Goal: Book appointment/travel/reservation

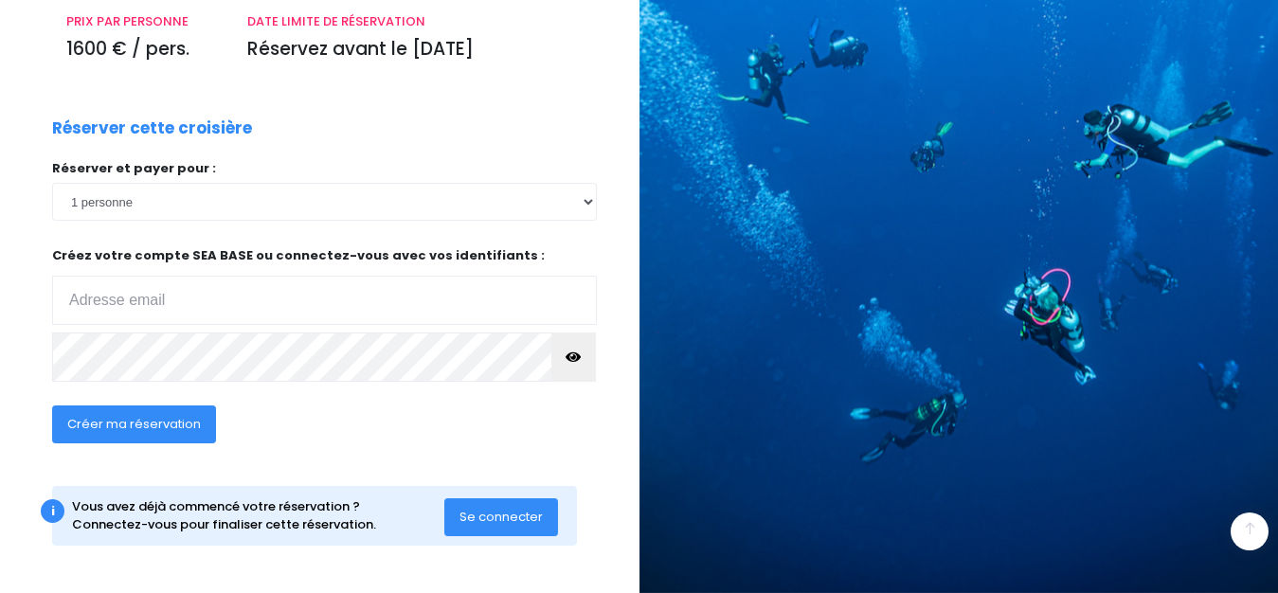
scroll to position [286, 0]
click at [481, 518] on span "Se connecter" at bounding box center [500, 517] width 83 height 18
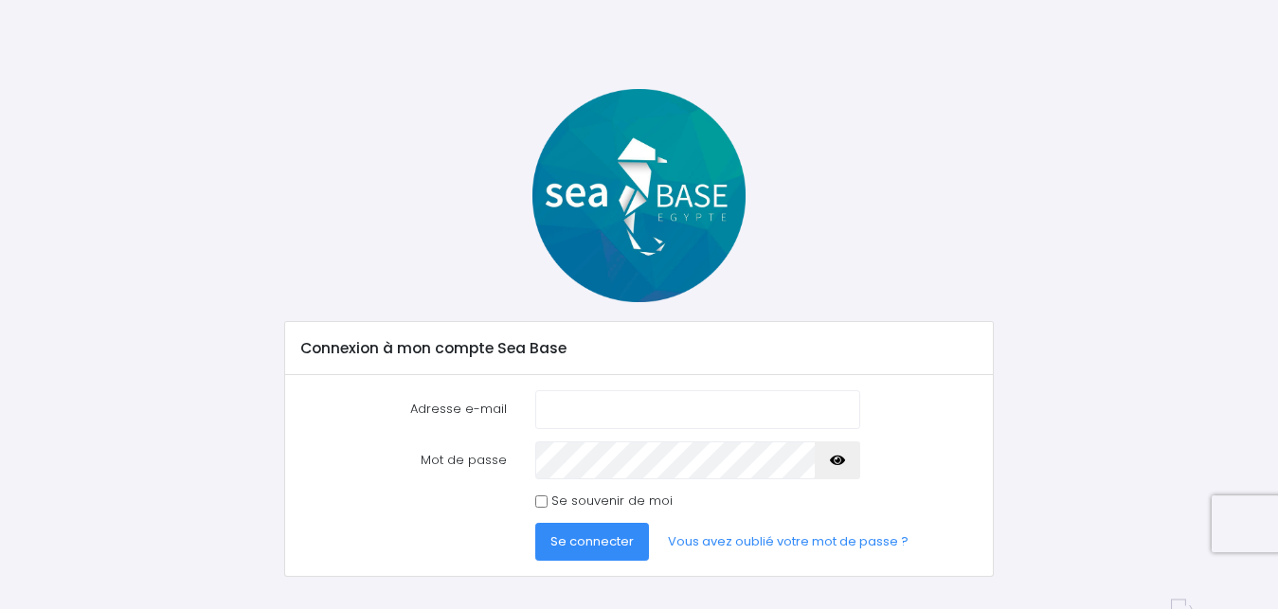
scroll to position [49, 0]
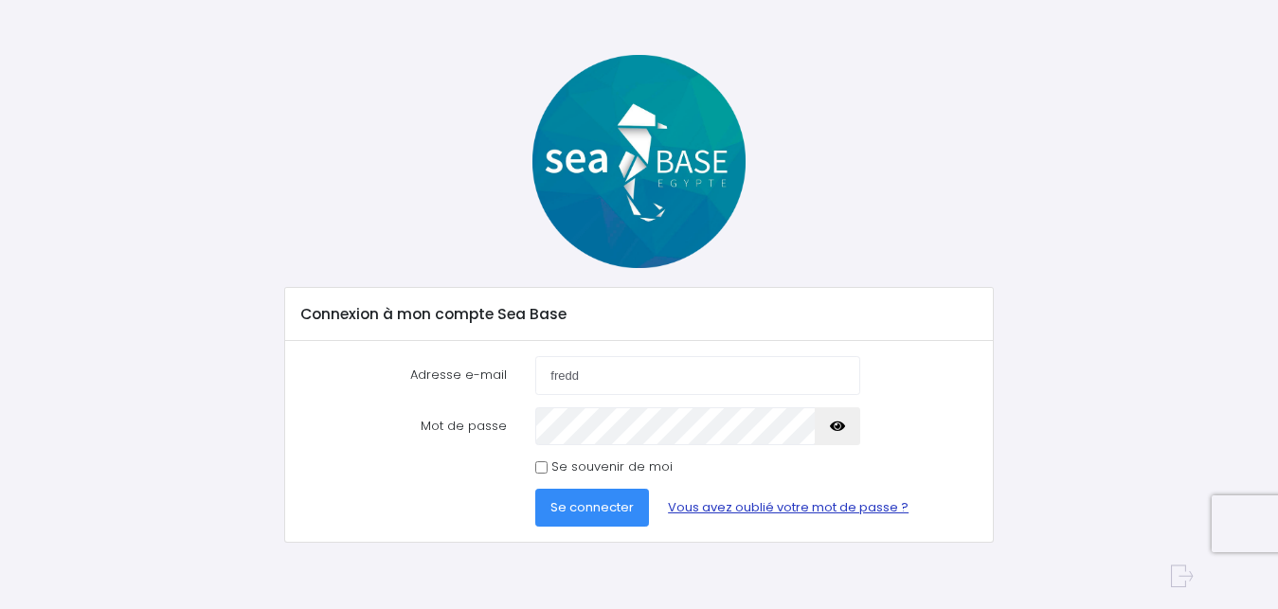
type input "fredd"
click at [725, 503] on link "Vous avez oublié votre mot de passe ?" at bounding box center [788, 508] width 271 height 38
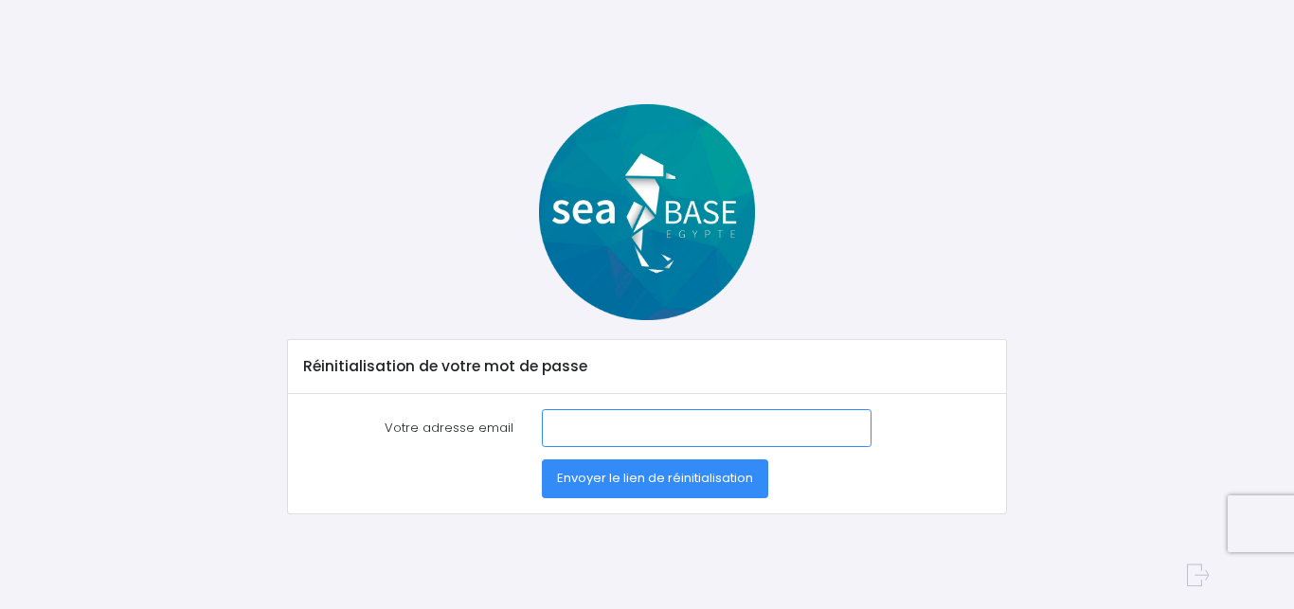
click at [592, 427] on input "Votre adresse email" at bounding box center [707, 428] width 330 height 38
type input "freddyvanuxem@sfr.fr"
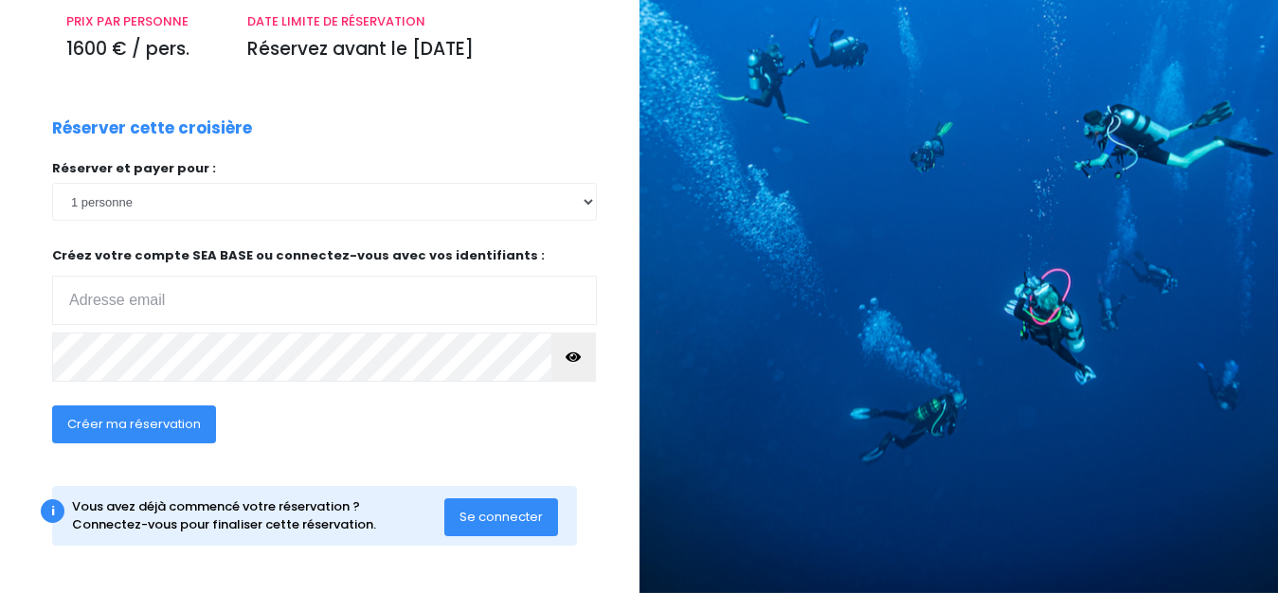
scroll to position [286, 0]
click at [115, 303] on input "email" at bounding box center [324, 300] width 545 height 49
type input "[EMAIL_ADDRESS][DOMAIN_NAME]"
click at [104, 415] on button "Créer ma réservation" at bounding box center [134, 424] width 164 height 38
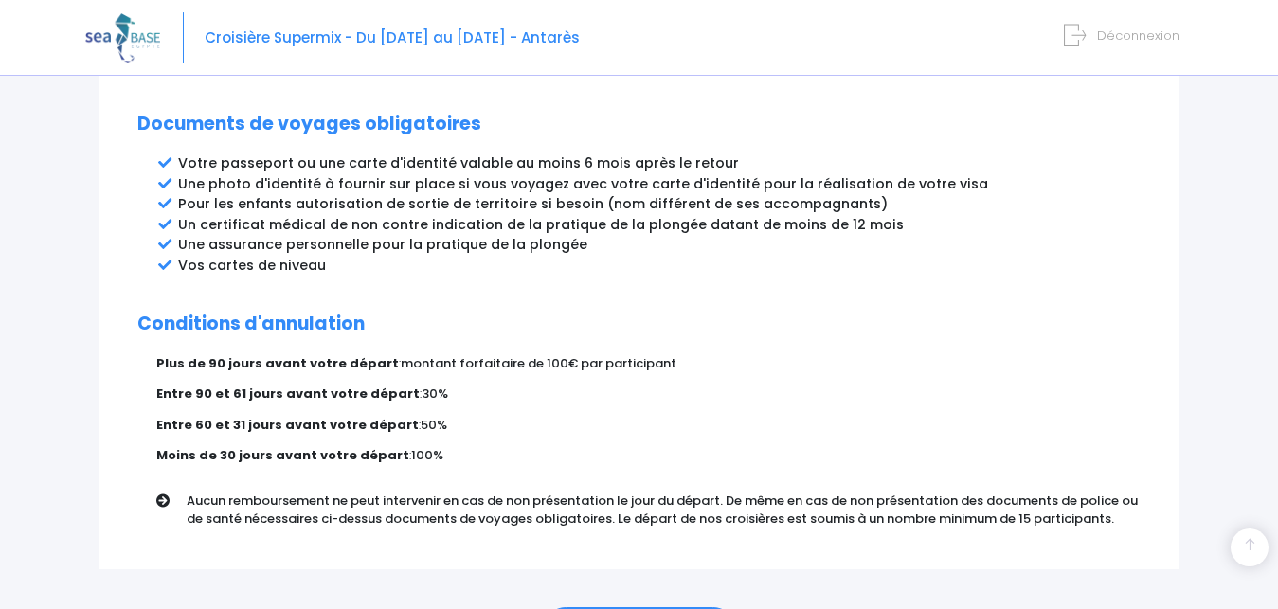
scroll to position [1123, 0]
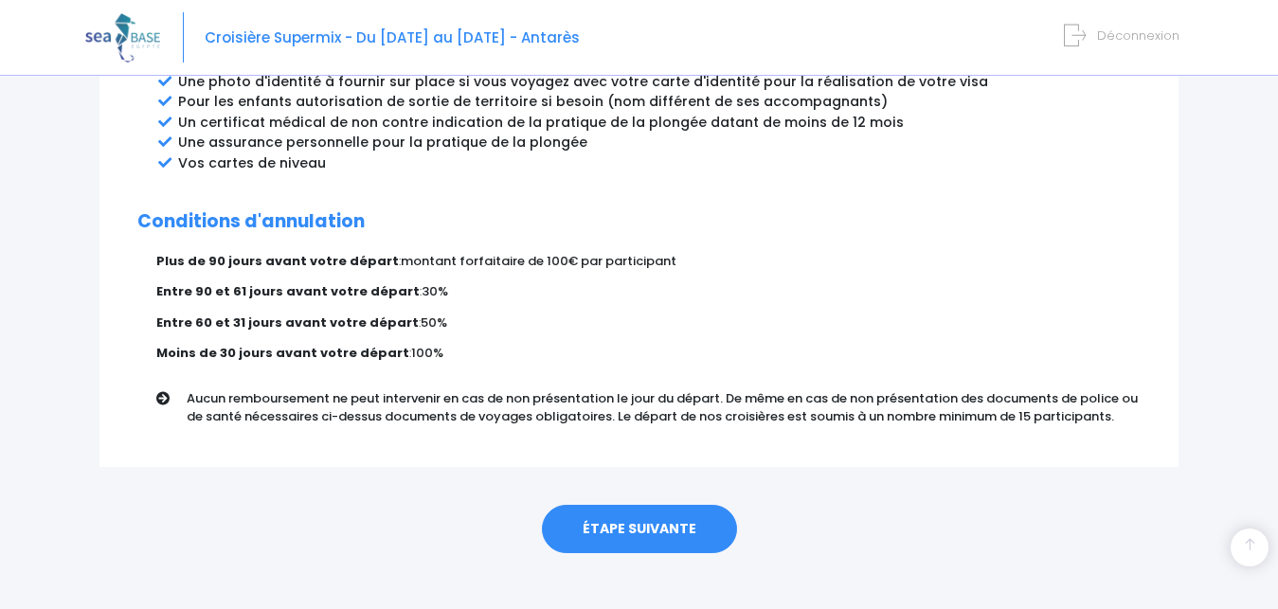
click at [668, 505] on link "ÉTAPE SUIVANTE" at bounding box center [639, 529] width 195 height 49
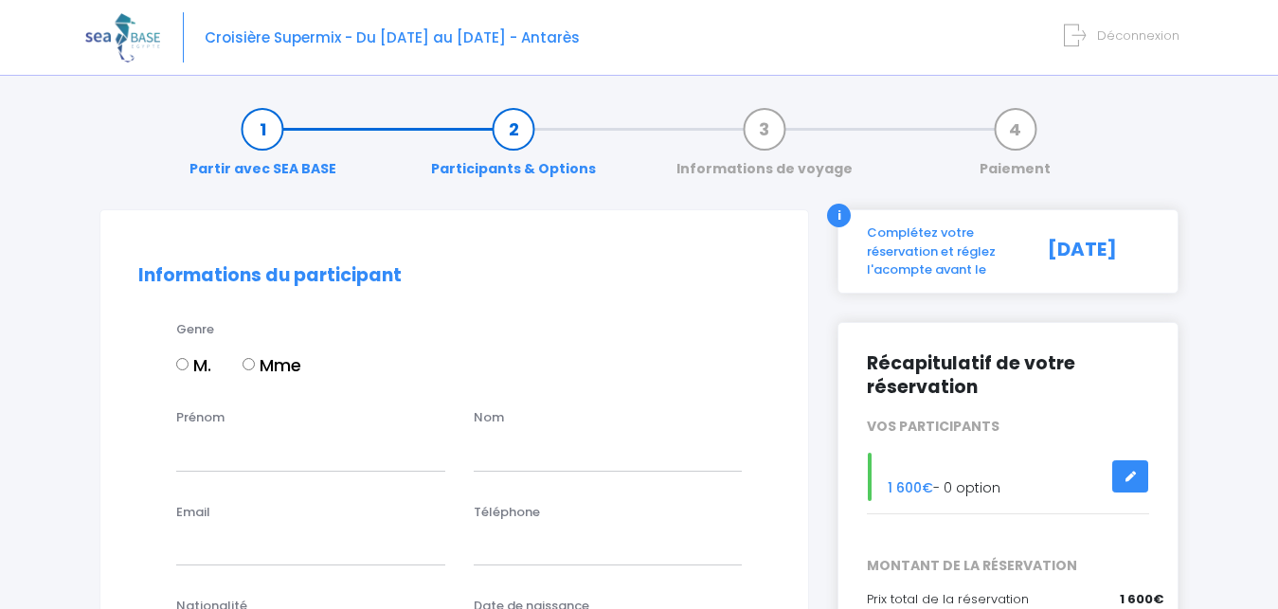
click at [184, 363] on input "M." at bounding box center [182, 364] width 12 height 12
radio input "true"
click at [242, 458] on input "Prénom" at bounding box center [310, 452] width 269 height 38
type input "Freddy"
type input "VANUXEM"
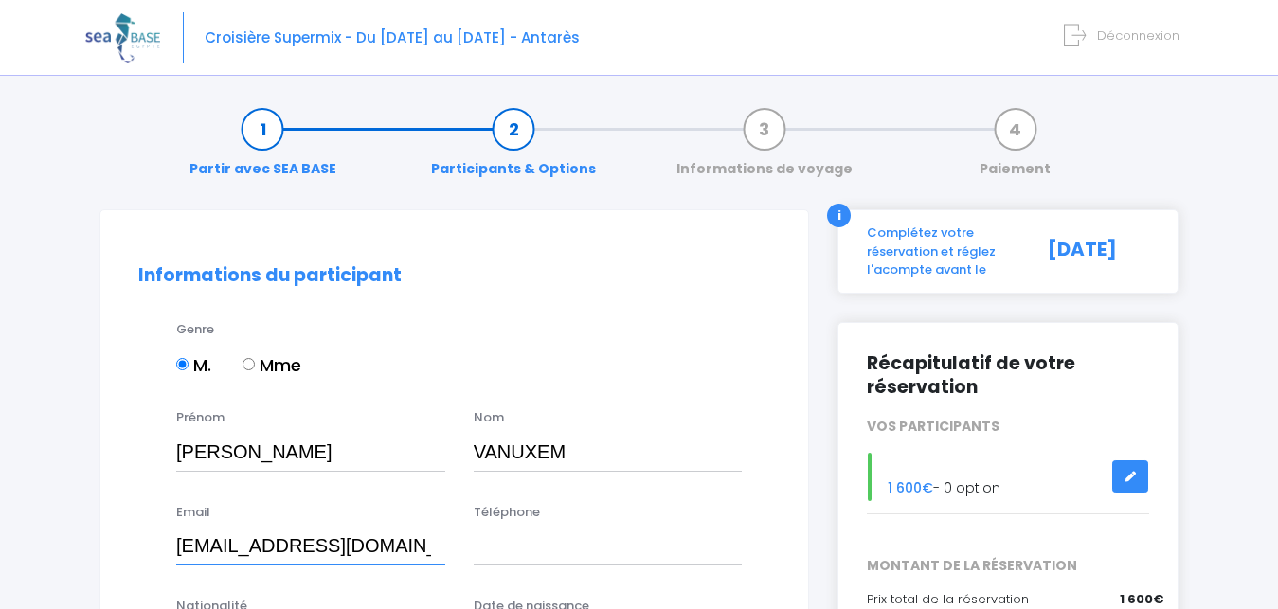
type input "freddyvanuxem@sfr.fr"
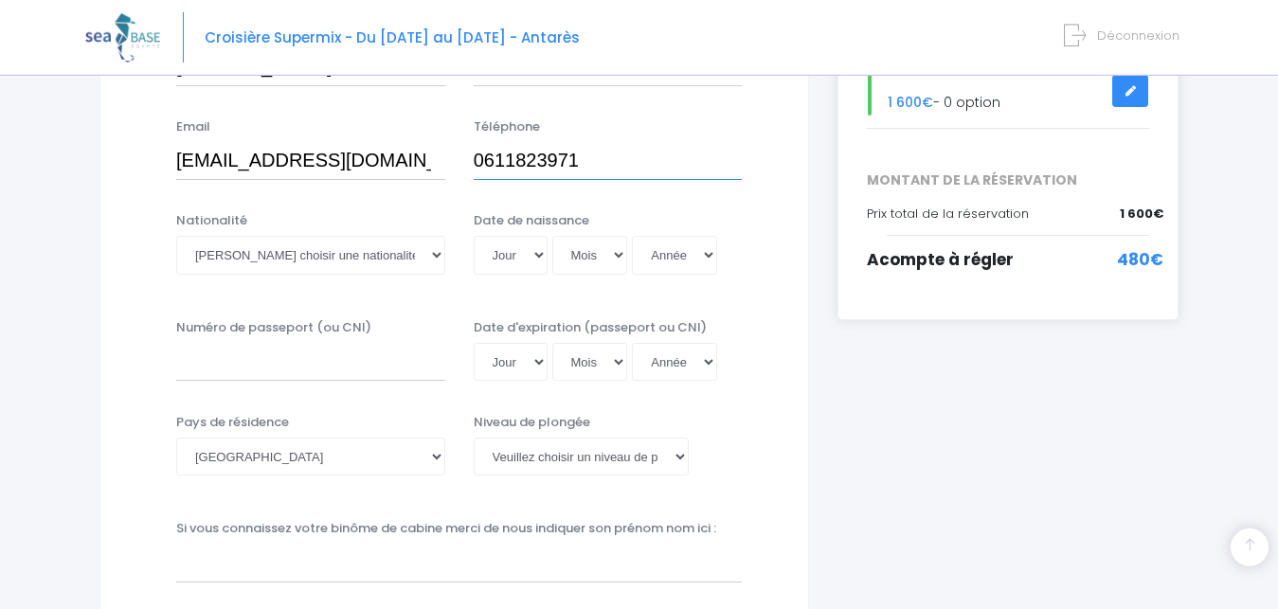
scroll to position [395, 0]
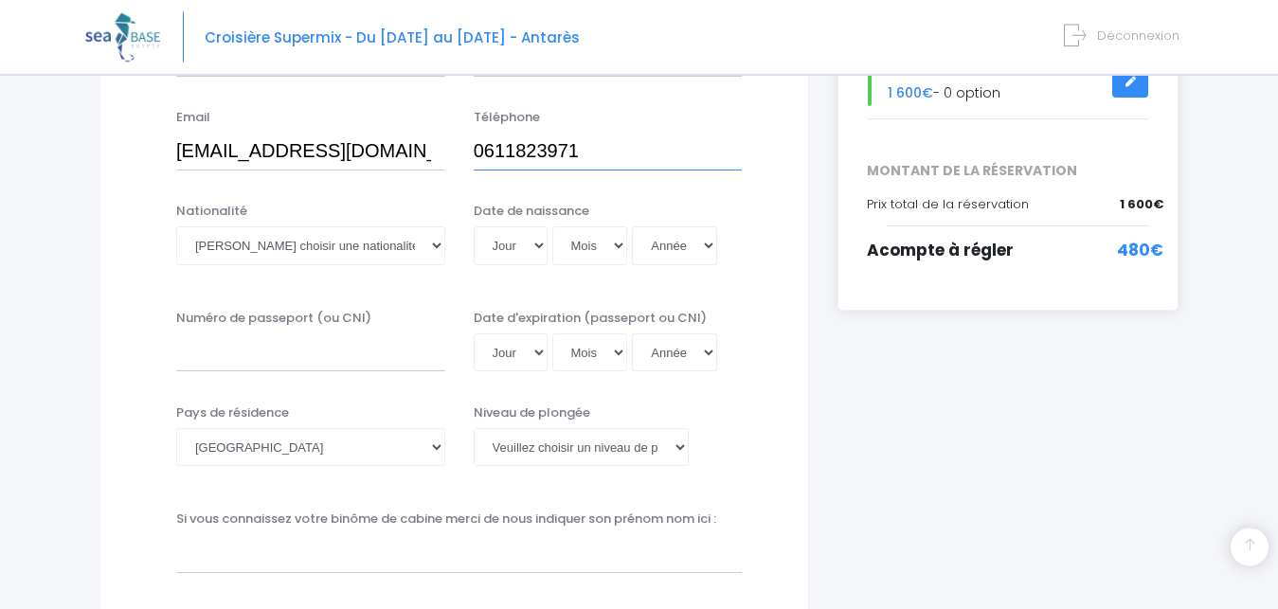
type input "0611823971"
select select "Française"
click option "Française" at bounding box center [0, 0] width 0 height 0
click at [474, 226] on select "Jour 01 02 03 04 05 06 07 08 09 10 11 12 13 14 15 16 17 18 19 20 21 22 23 24 25…" at bounding box center [511, 245] width 74 height 38
select select "15"
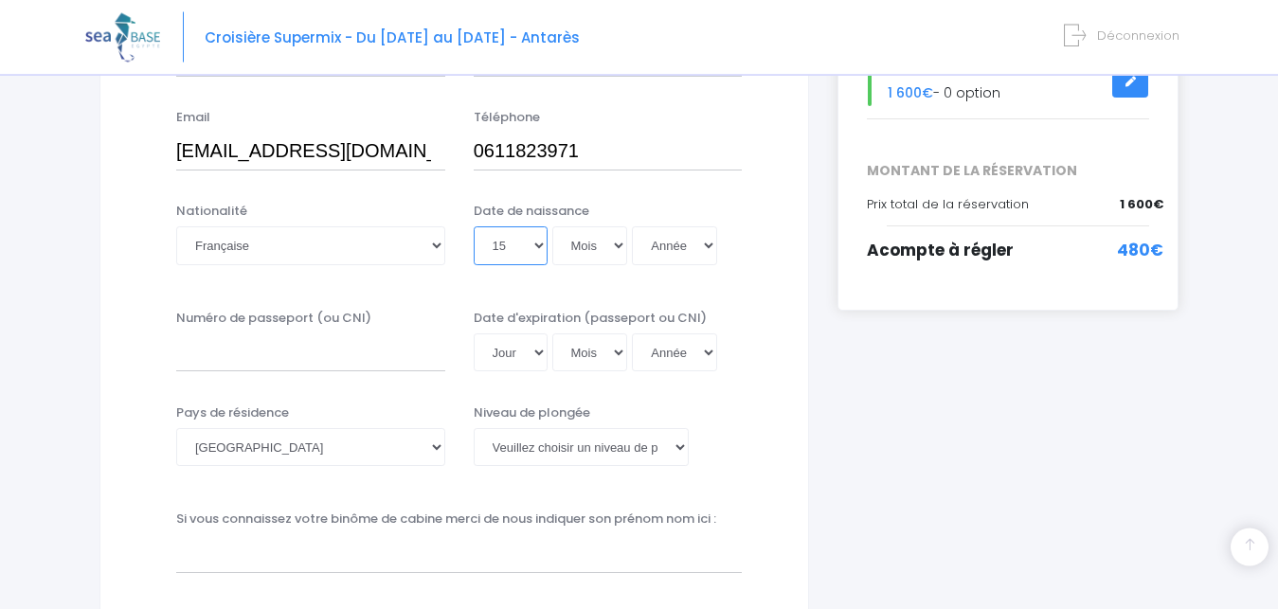
click option "15" at bounding box center [0, 0] width 0 height 0
select select "04"
click option "04" at bounding box center [0, 0] width 0 height 0
select select "1982"
click option "1982" at bounding box center [0, 0] width 0 height 0
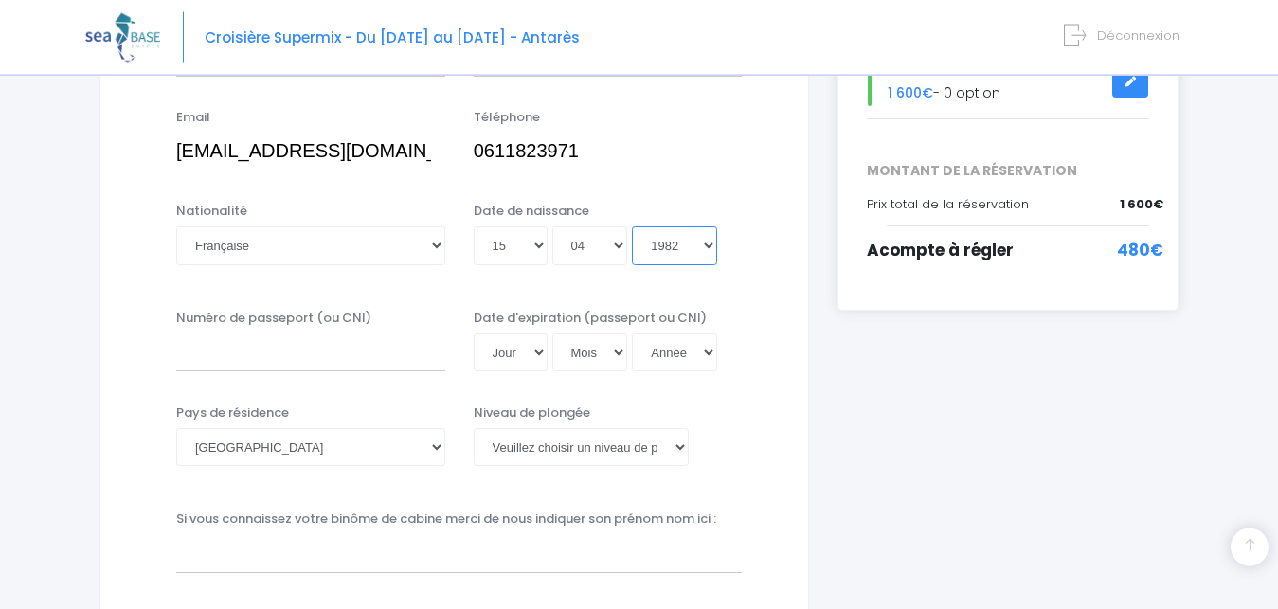
type input "1982-04-15"
click at [292, 349] on input "Numéro de passeport (ou CNI)" at bounding box center [310, 352] width 269 height 38
type input "21DA88973"
select select "24"
select select "08"
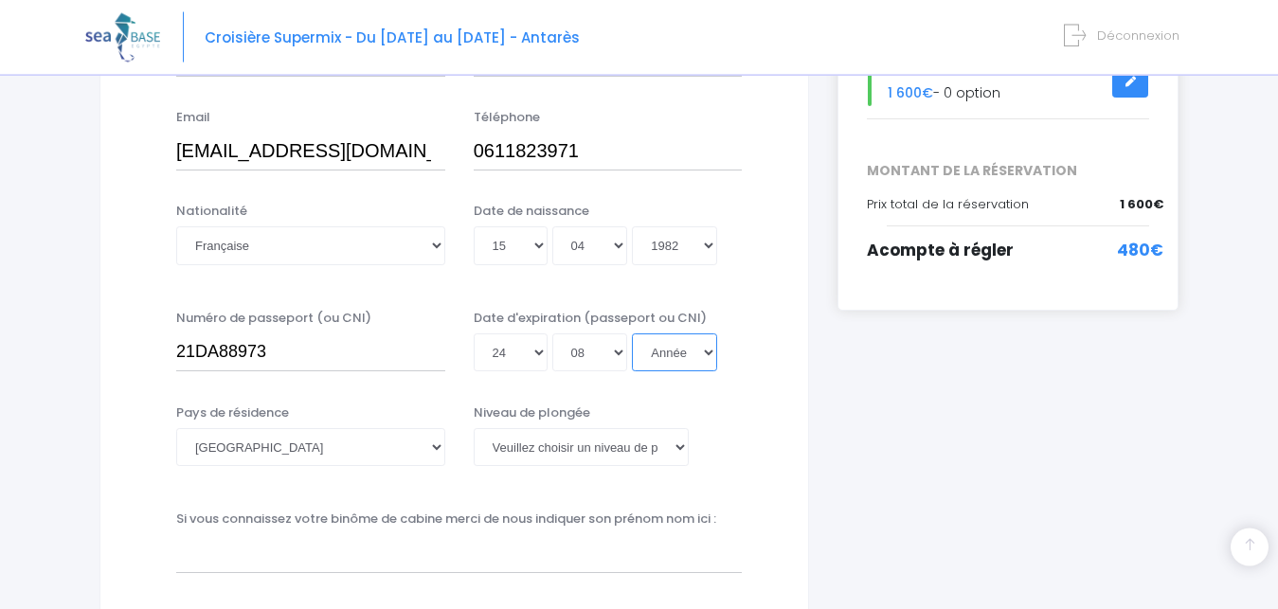
select select "2045"
type input "2045-08-24"
select select "2039"
type input "2039-08-24"
select select "2031"
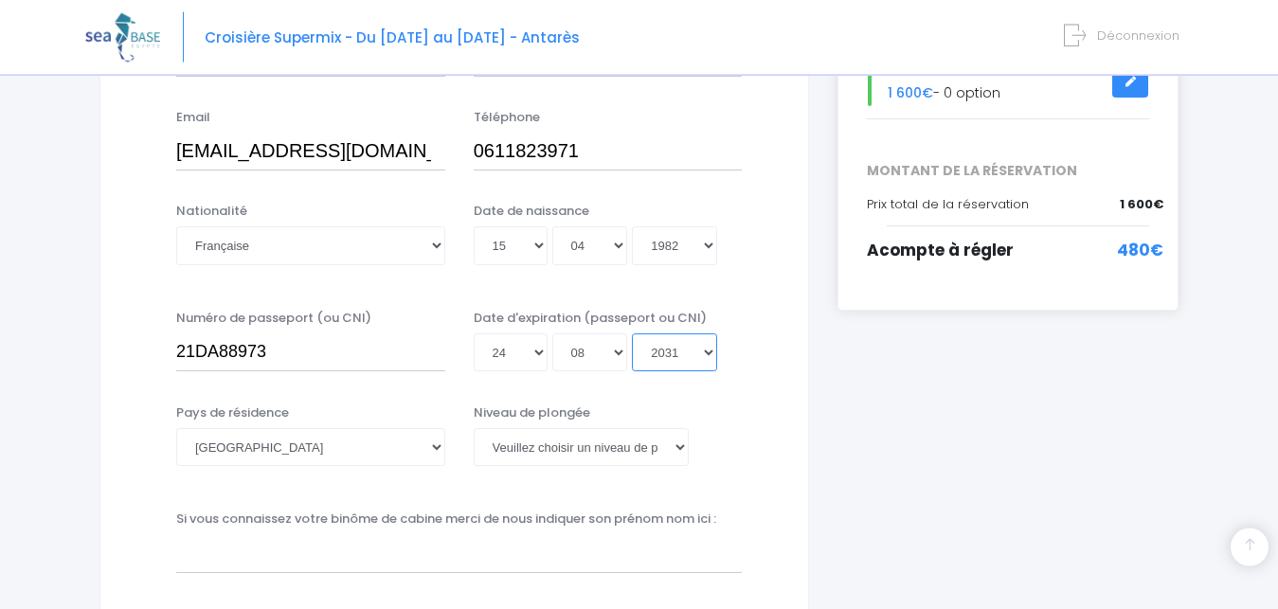
type input "2031-08-24"
select select "N3"
click option "N3" at bounding box center [0, 0] width 0 height 0
click at [319, 550] on input "text" at bounding box center [459, 553] width 566 height 38
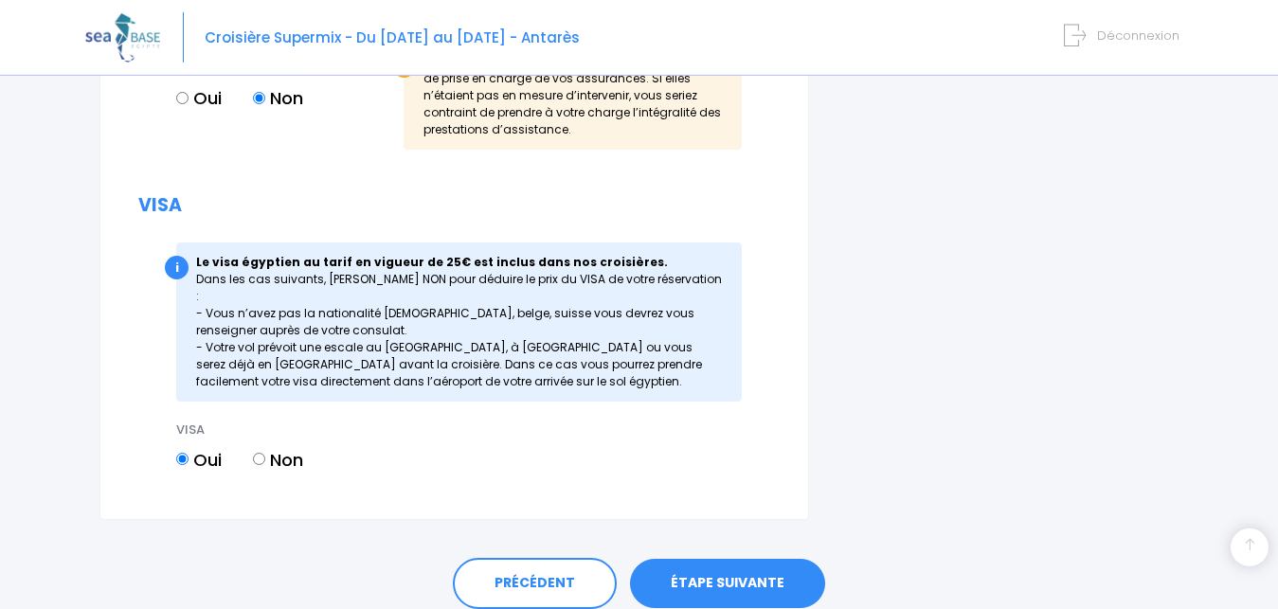
scroll to position [2368, 0]
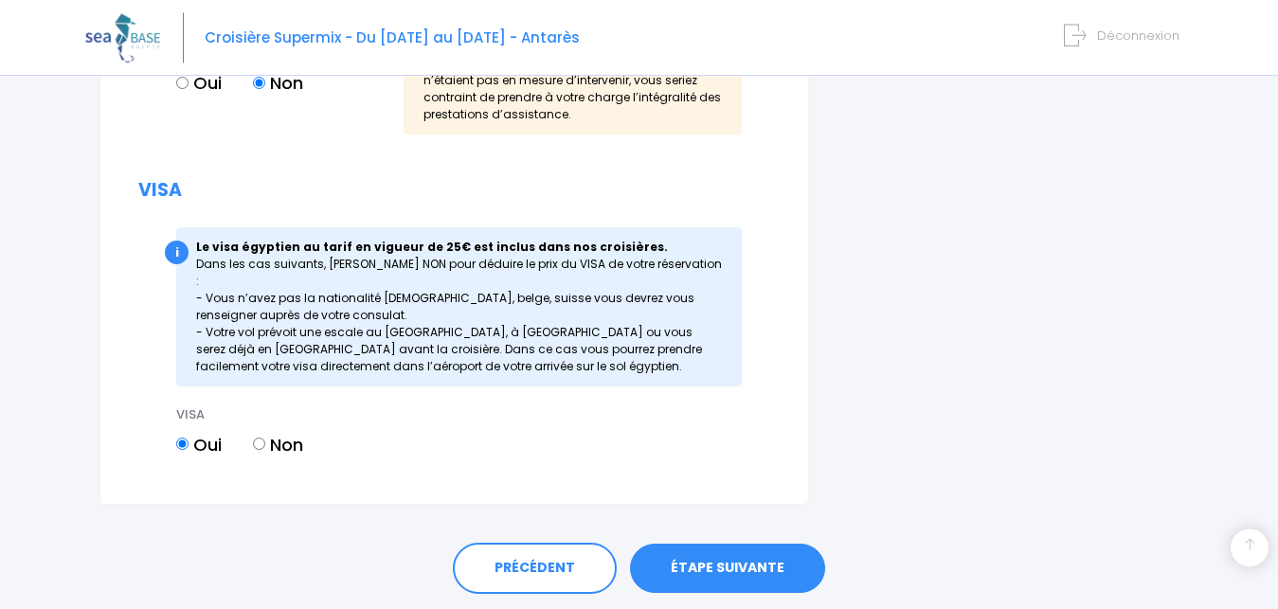
type input "Maeva FILLION"
click at [722, 548] on link "ÉTAPE SUIVANTE" at bounding box center [727, 568] width 195 height 49
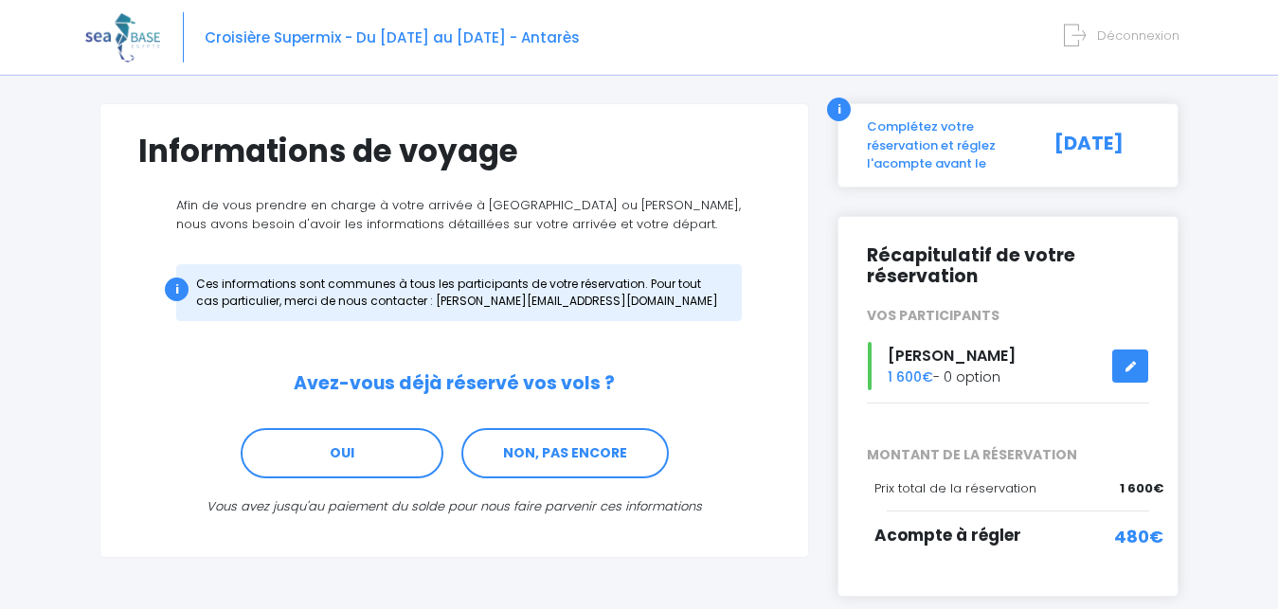
scroll to position [114, 0]
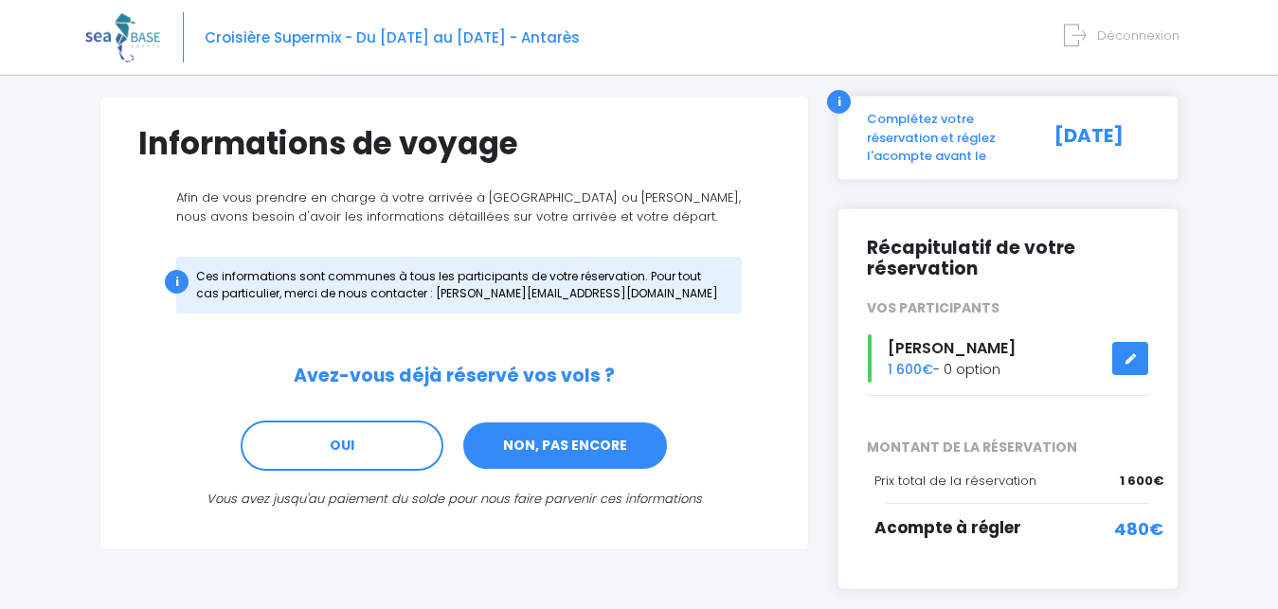
click at [555, 443] on link "NON, PAS ENCORE" at bounding box center [564, 446] width 207 height 51
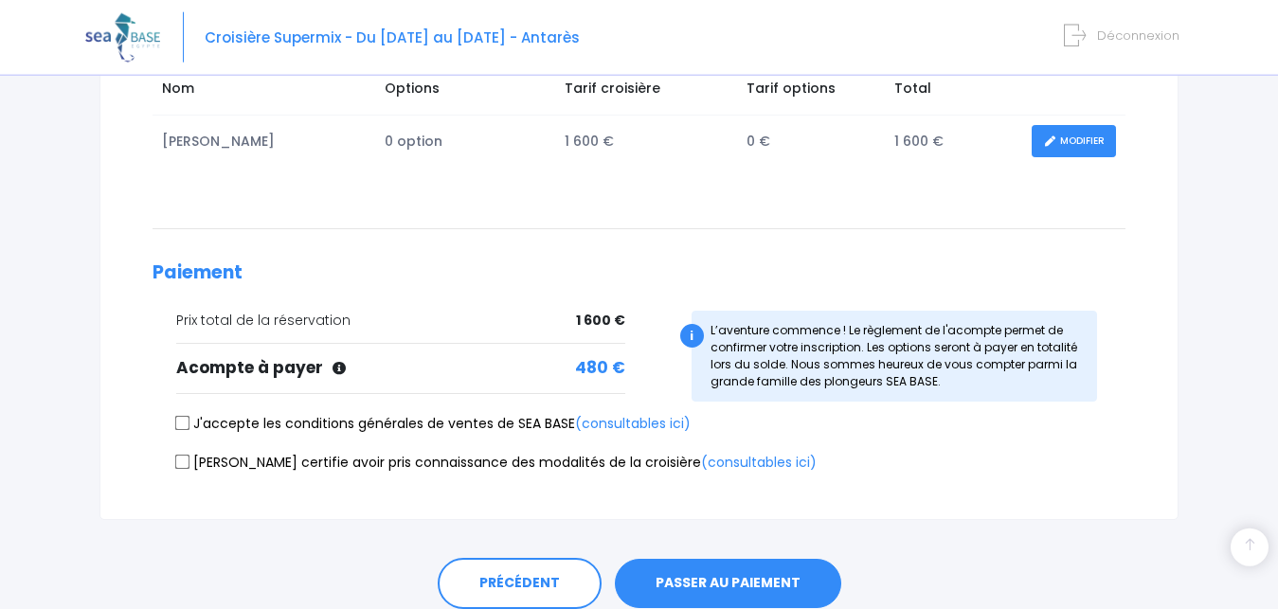
scroll to position [342, 0]
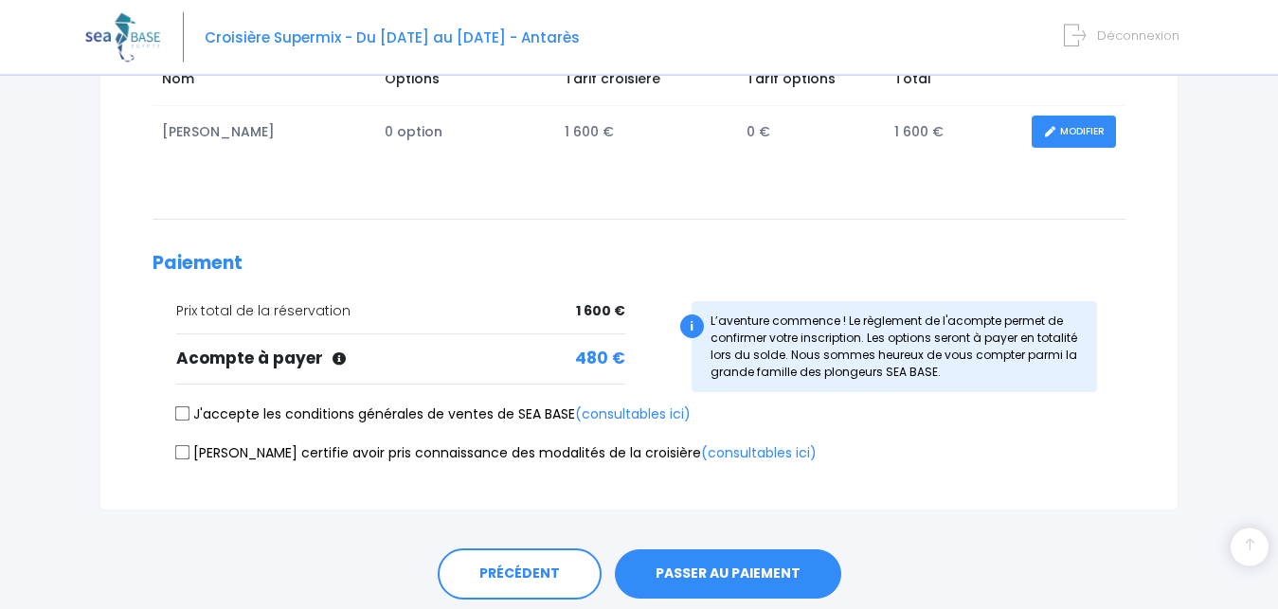
click at [184, 419] on input "J'accepte les conditions générales de ventes de SEA BASE (consultables ici)" at bounding box center [182, 413] width 15 height 15
checkbox input "true"
click at [183, 457] on input "Je certifie avoir pris connaissance des modalités de la croisière (consultables…" at bounding box center [182, 451] width 15 height 15
checkbox input "true"
click at [698, 582] on button "PASSER AU PAIEMENT" at bounding box center [728, 573] width 226 height 49
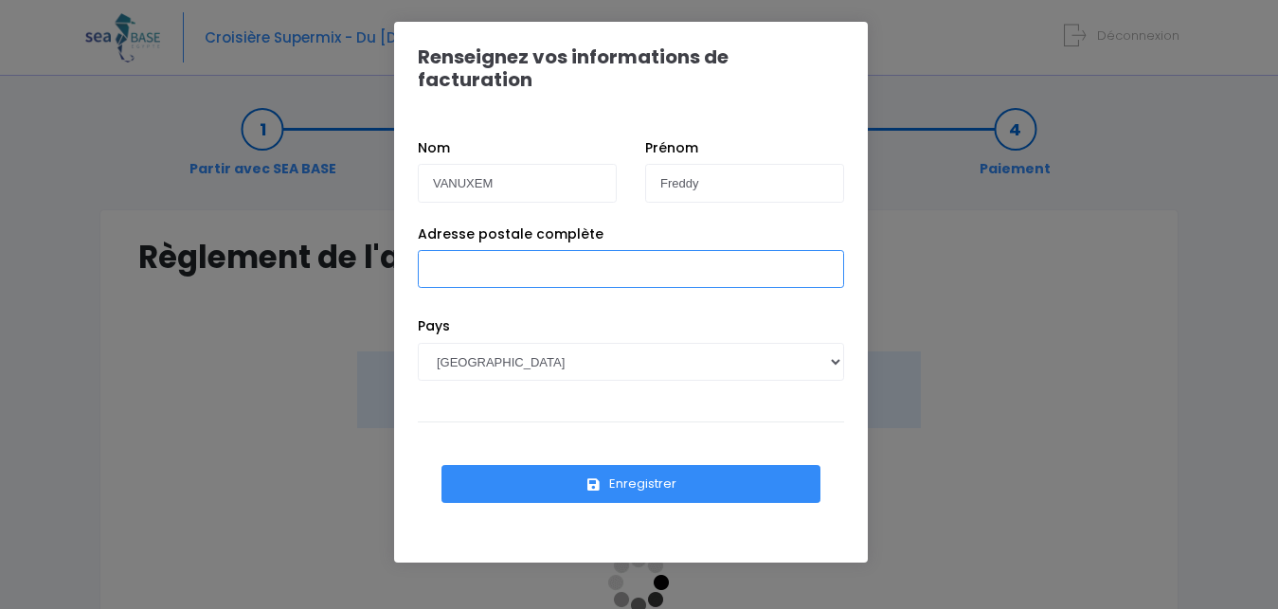
click at [561, 250] on input "Adresse postale complète" at bounding box center [631, 269] width 426 height 38
type input "131 rue des frenes 45770 SARAN"
click at [639, 465] on button "Enregistrer" at bounding box center [630, 484] width 379 height 38
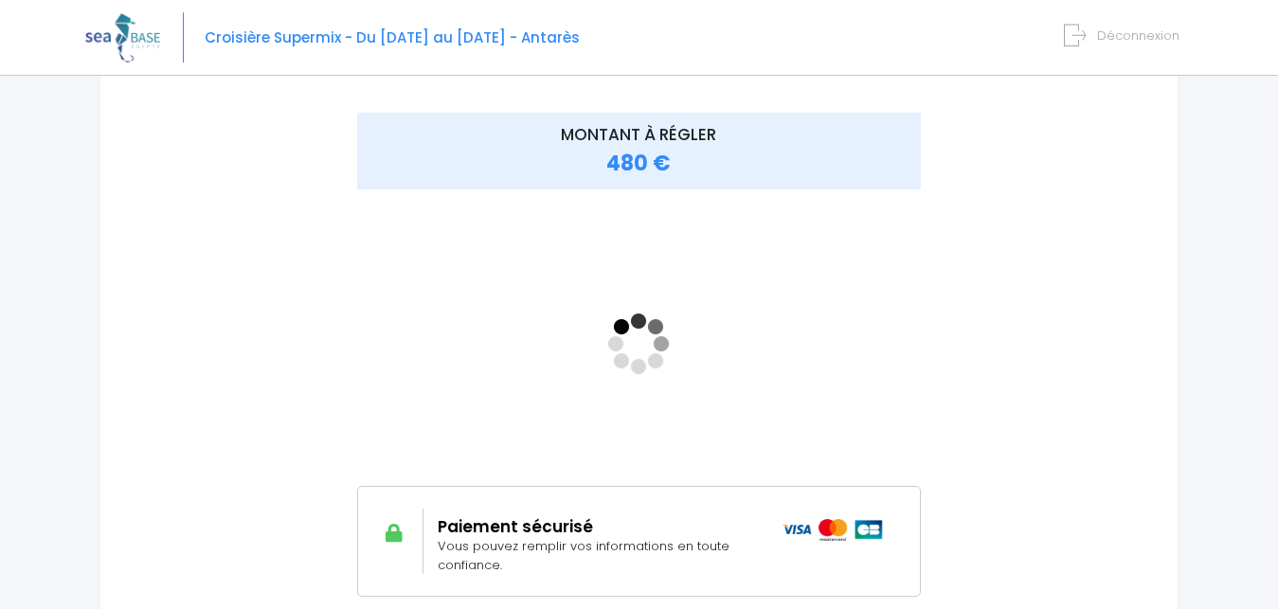
scroll to position [232, 0]
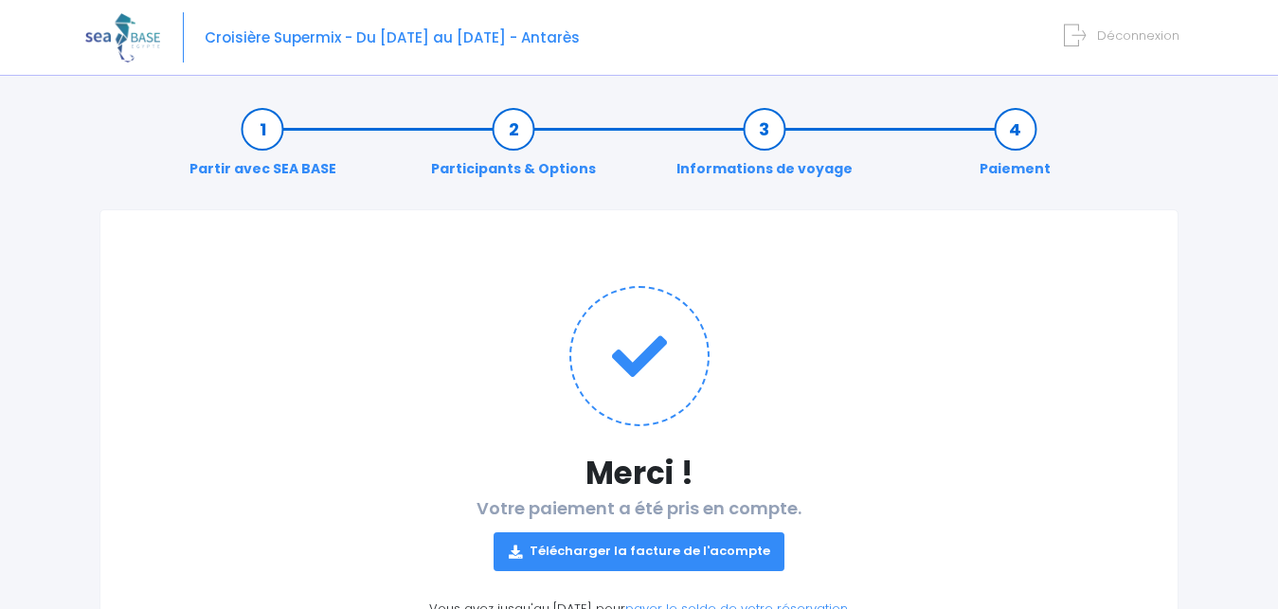
click at [727, 558] on link "Télécharger la facture de l'acompte" at bounding box center [640, 551] width 292 height 38
click at [1152, 35] on span "Déconnexion" at bounding box center [1138, 36] width 82 height 18
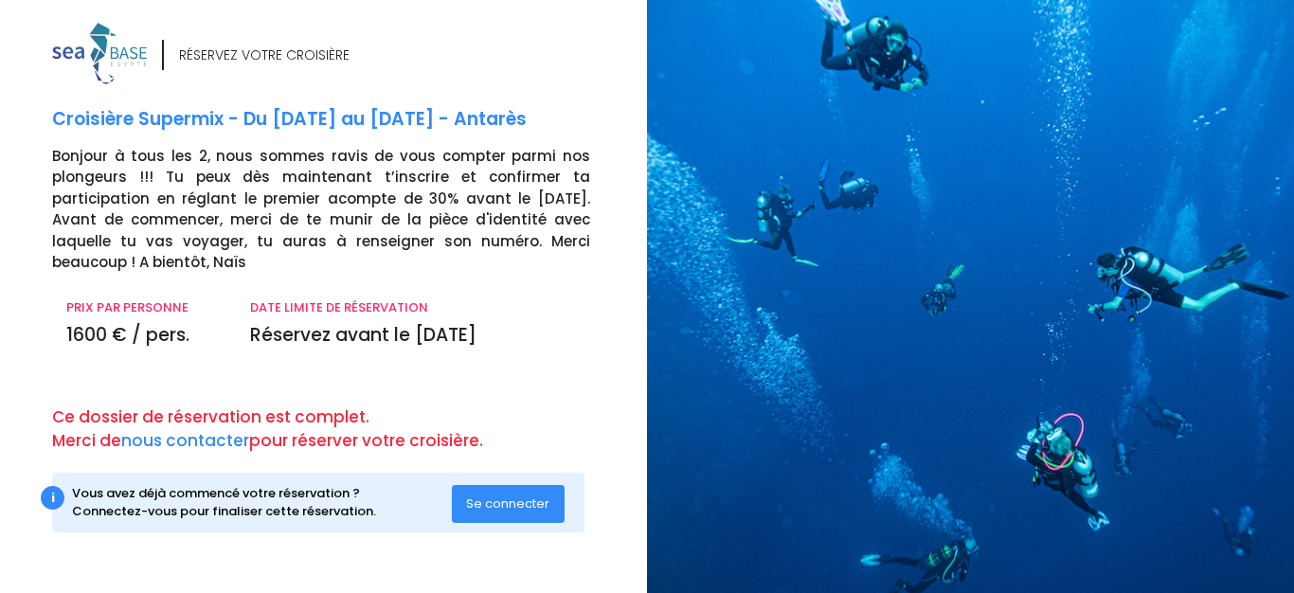
click at [509, 506] on span "Se connecter" at bounding box center [507, 503] width 83 height 18
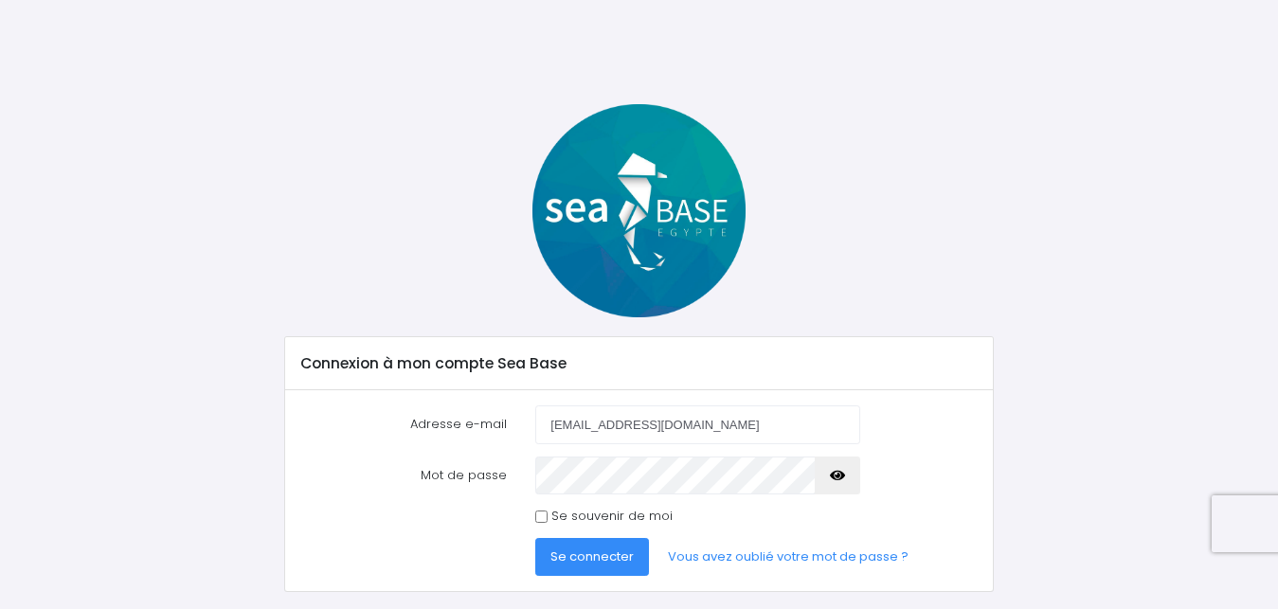
type input "[EMAIL_ADDRESS][DOMAIN_NAME]"
click at [602, 565] on span "Se connecter" at bounding box center [591, 557] width 83 height 18
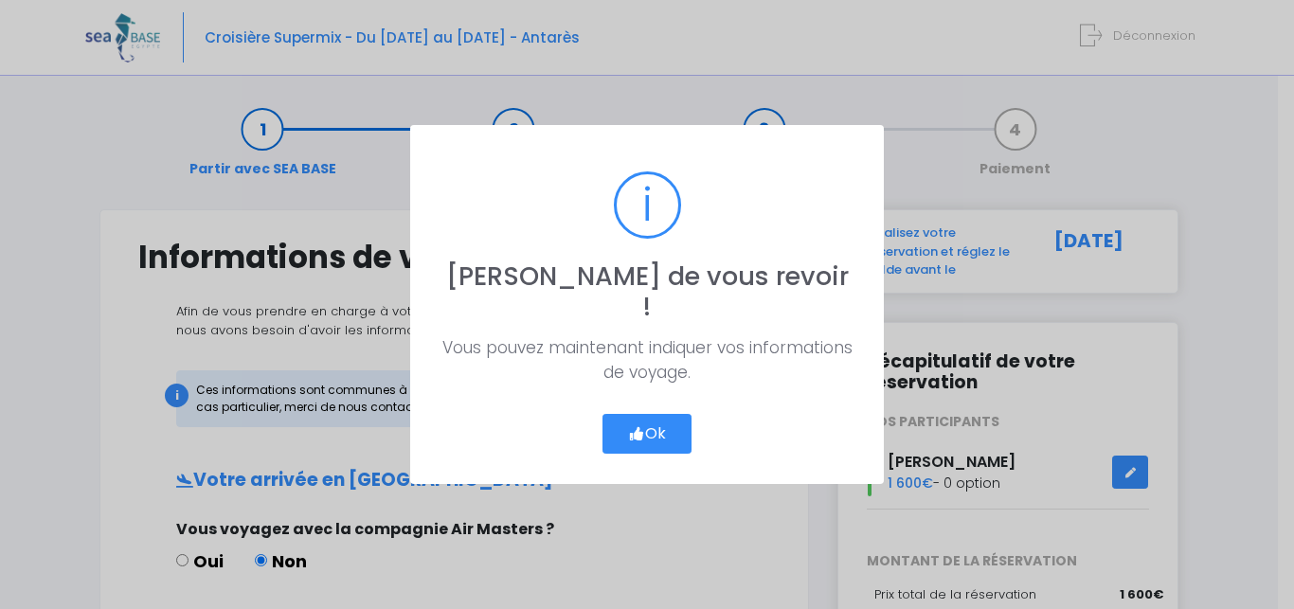
click at [634, 434] on icon "button" at bounding box center [636, 434] width 17 height 0
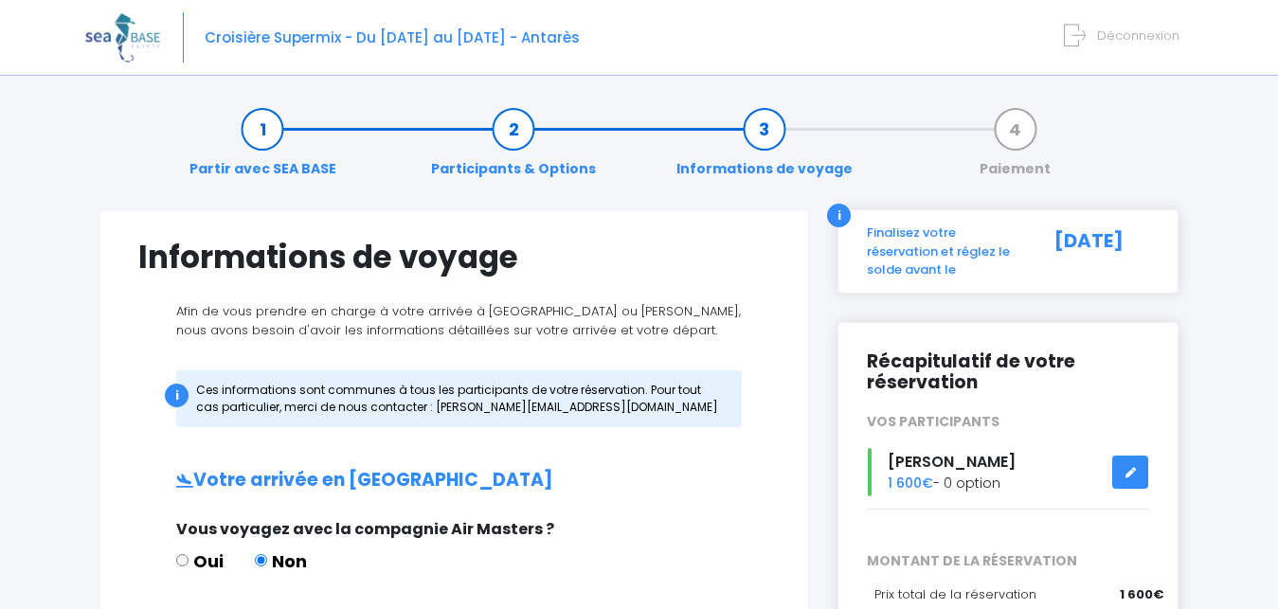
click at [1117, 42] on span "Déconnexion" at bounding box center [1138, 36] width 82 height 18
